Goal: Task Accomplishment & Management: Use online tool/utility

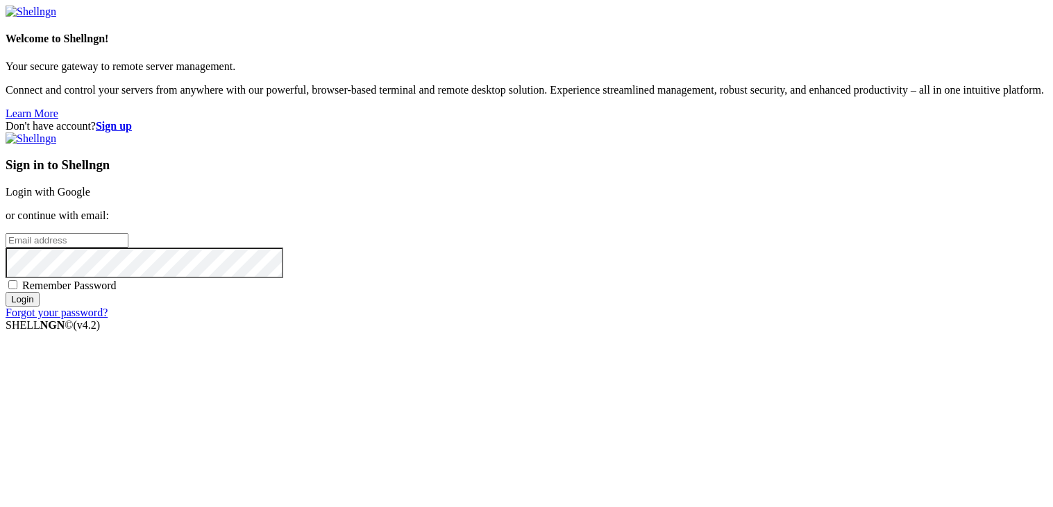
type input "ntbean"
click at [615, 292] on div "Remember Password" at bounding box center [526, 285] width 1041 height 14
click at [117, 291] on span "Remember Password" at bounding box center [69, 286] width 94 height 12
click at [17, 289] on input "Remember Password" at bounding box center [12, 284] width 9 height 9
checkbox input "true"
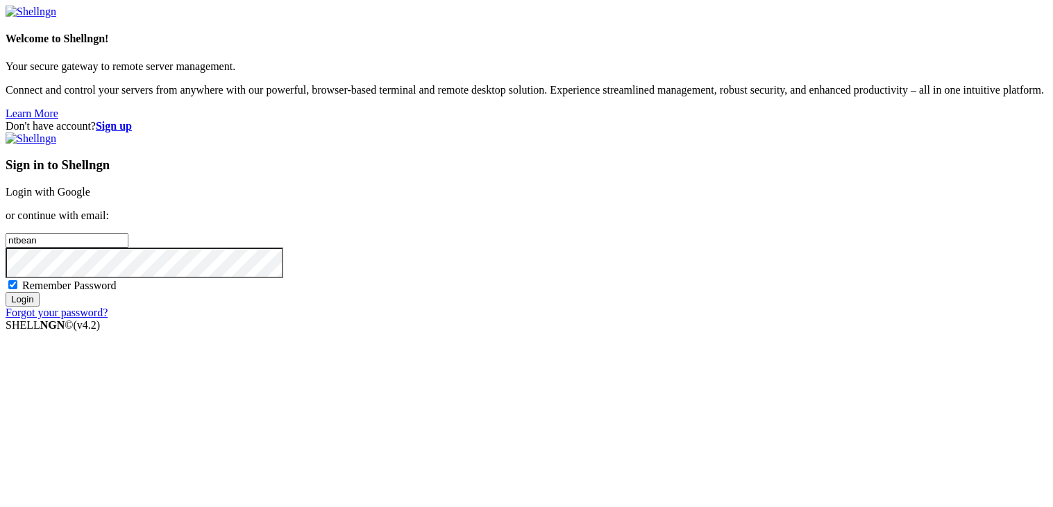
click at [40, 307] on input "Login" at bounding box center [23, 299] width 34 height 15
type input "s"
type input "[EMAIL_ADDRESS][DOMAIN_NAME]"
click at [6, 292] on input "Login" at bounding box center [23, 299] width 34 height 15
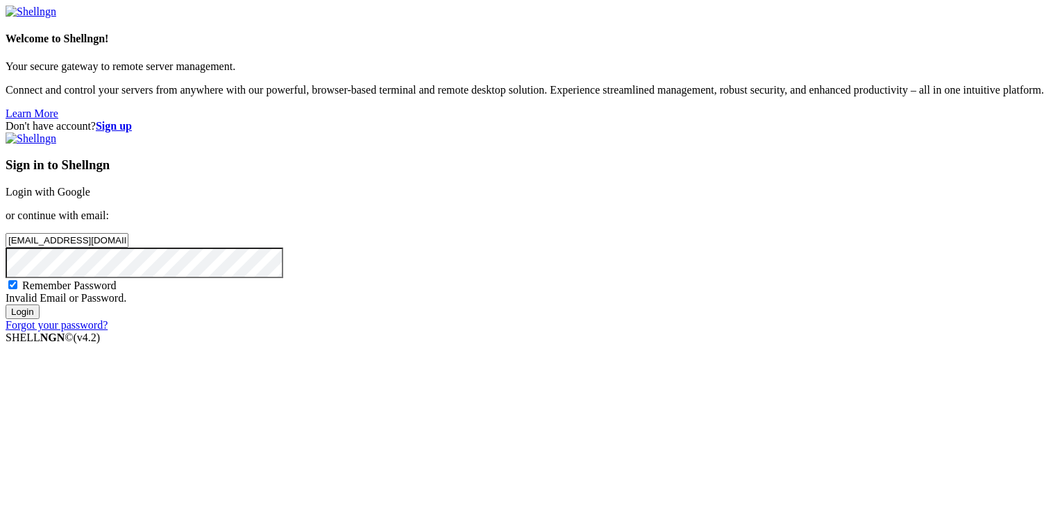
click at [916, 120] on div "Don't have account? Sign up Sign in to Shellngn Login with Google or continue w…" at bounding box center [526, 226] width 1041 height 212
click at [805, 299] on div "Sign in to Shellngn Login with Google or continue with email: [EMAIL_ADDRESS][D…" at bounding box center [526, 232] width 1041 height 199
click at [90, 186] on link "Login with Google" at bounding box center [48, 192] width 85 height 12
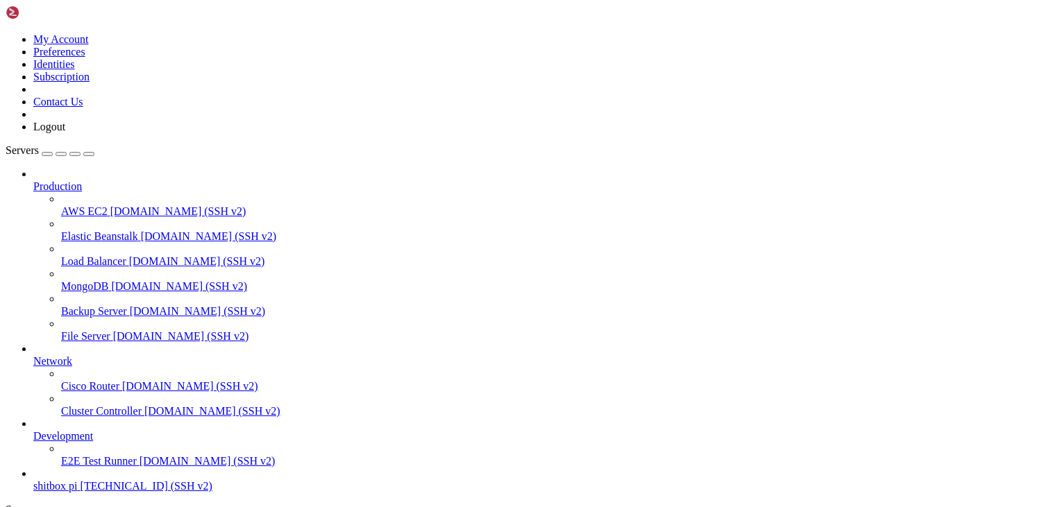
scroll to position [51, 0]
click at [74, 486] on link "shitbox pi [TECHNICAL_ID] (SSH v2)" at bounding box center [540, 486] width 1014 height 12
click at [78, 480] on span "shitbox pi" at bounding box center [55, 486] width 44 height 12
click at [64, 480] on link "shitbox pi [TECHNICAL_ID] (SSH v2)" at bounding box center [540, 486] width 1014 height 12
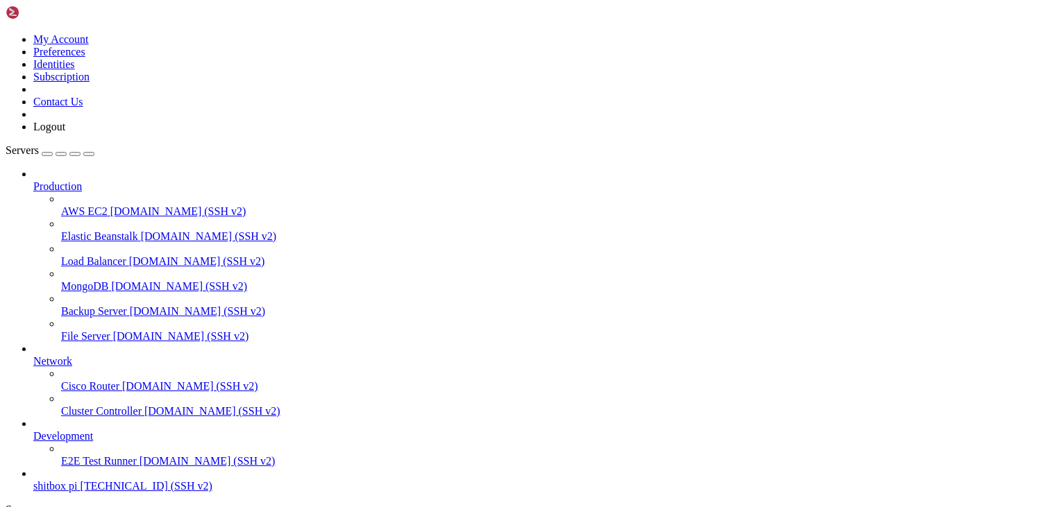
click at [71, 455] on span "E2E Test Runner" at bounding box center [99, 461] width 76 height 12
click at [71, 480] on link "shitbox pi [TECHNICAL_ID] (SSH v2)" at bounding box center [540, 486] width 1014 height 12
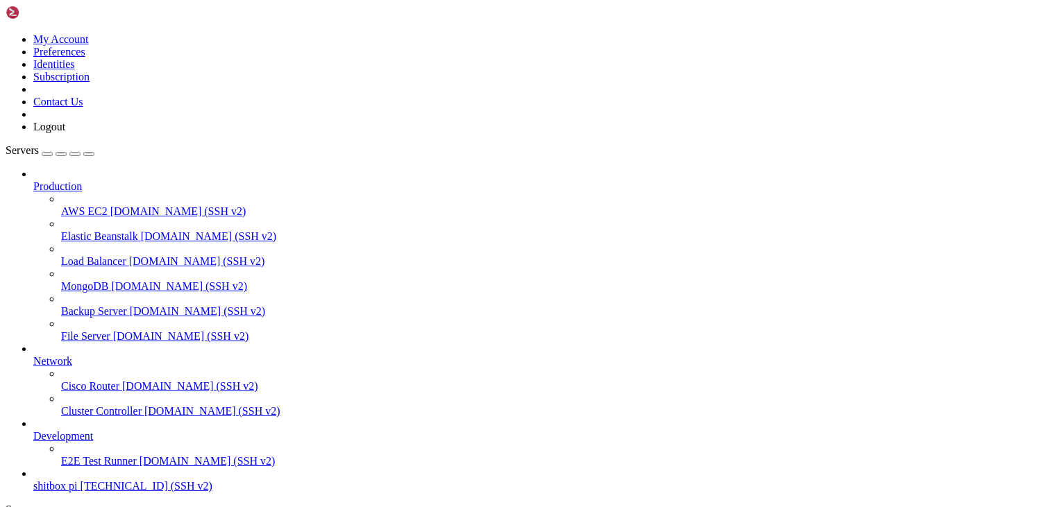
click at [71, 480] on link "shitbox pi [TECHNICAL_ID] (SSH v2)" at bounding box center [540, 486] width 1014 height 12
